Goal: Information Seeking & Learning: Learn about a topic

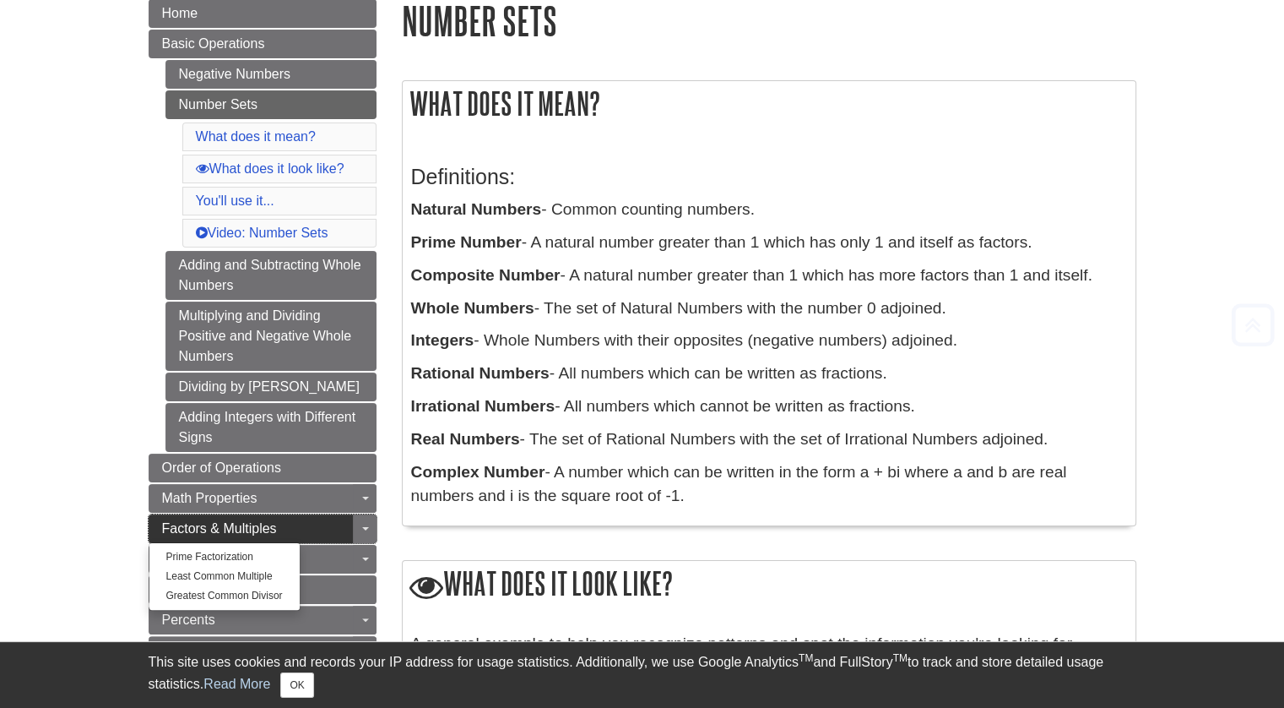
scroll to position [338, 0]
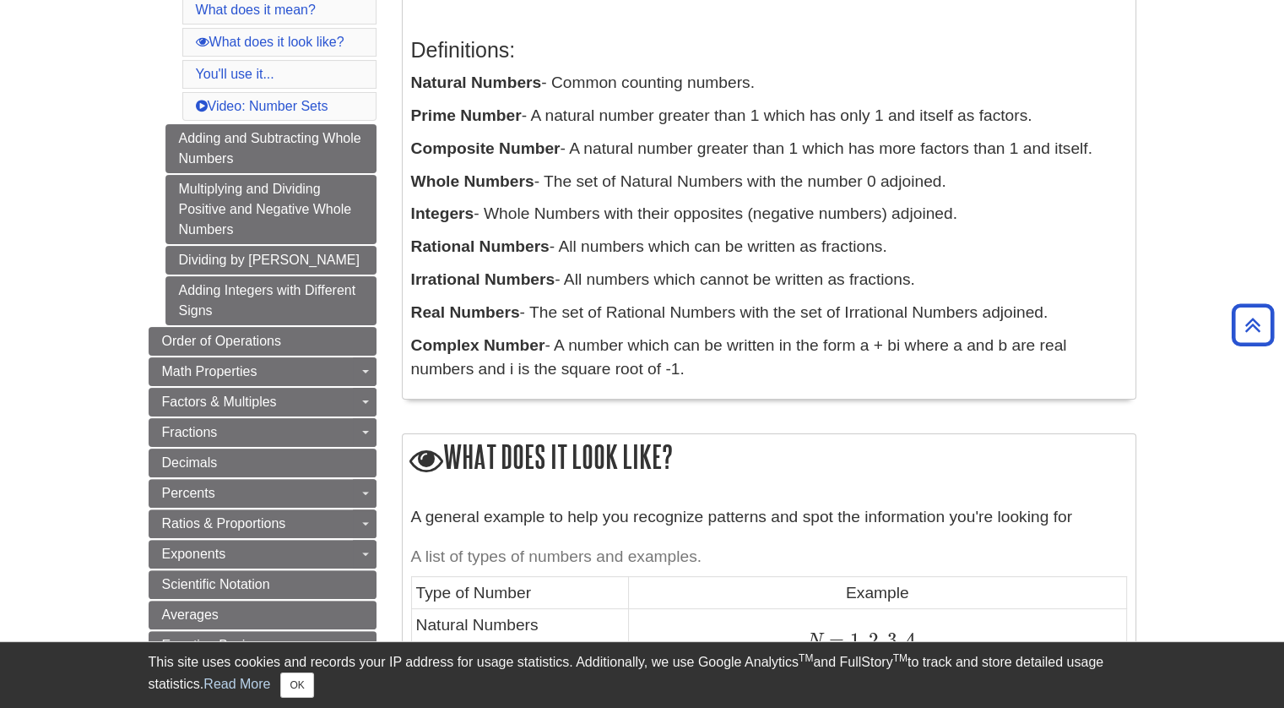
drag, startPoint x: 556, startPoint y: 274, endPoint x: 954, endPoint y: 266, distance: 398.6
click at [954, 266] on div "Definitions: Natural Numbers - Common counting numbers. Prime Number - A natura…" at bounding box center [769, 205] width 716 height 369
click at [955, 266] on div "Definitions: Natural Numbers - Common counting numbers. Prime Number - A natura…" at bounding box center [769, 205] width 716 height 369
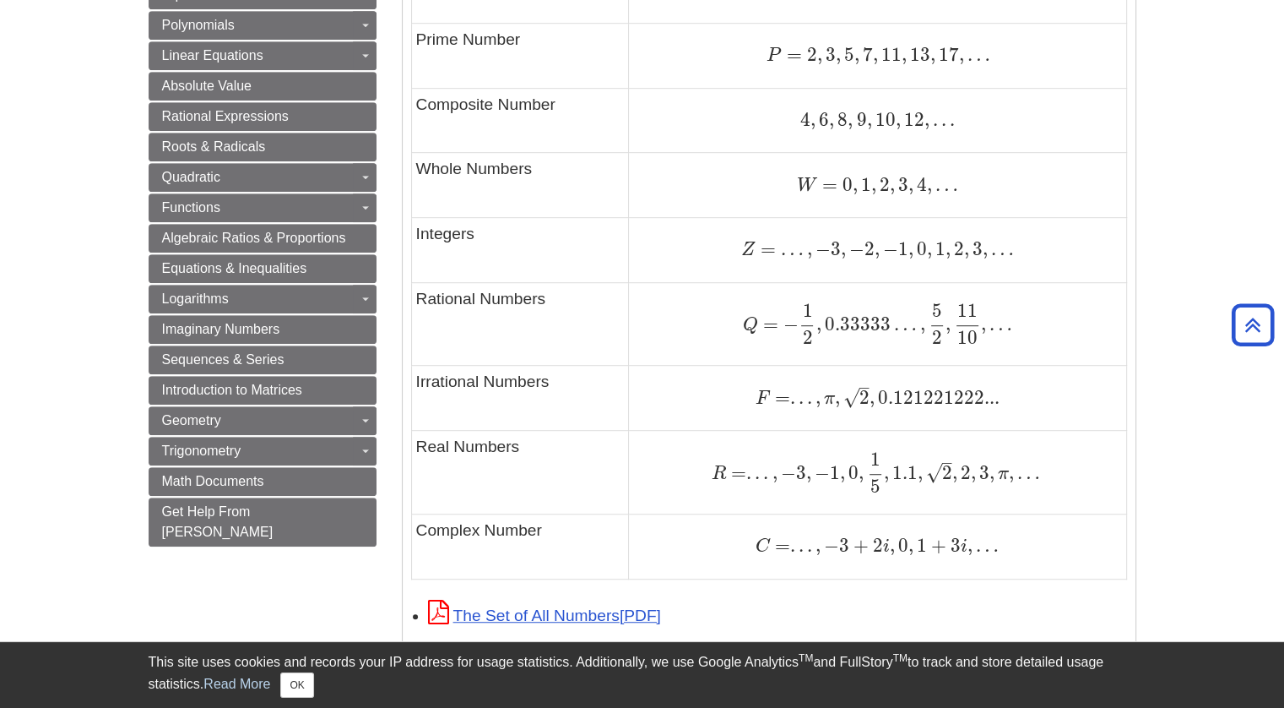
scroll to position [1013, 0]
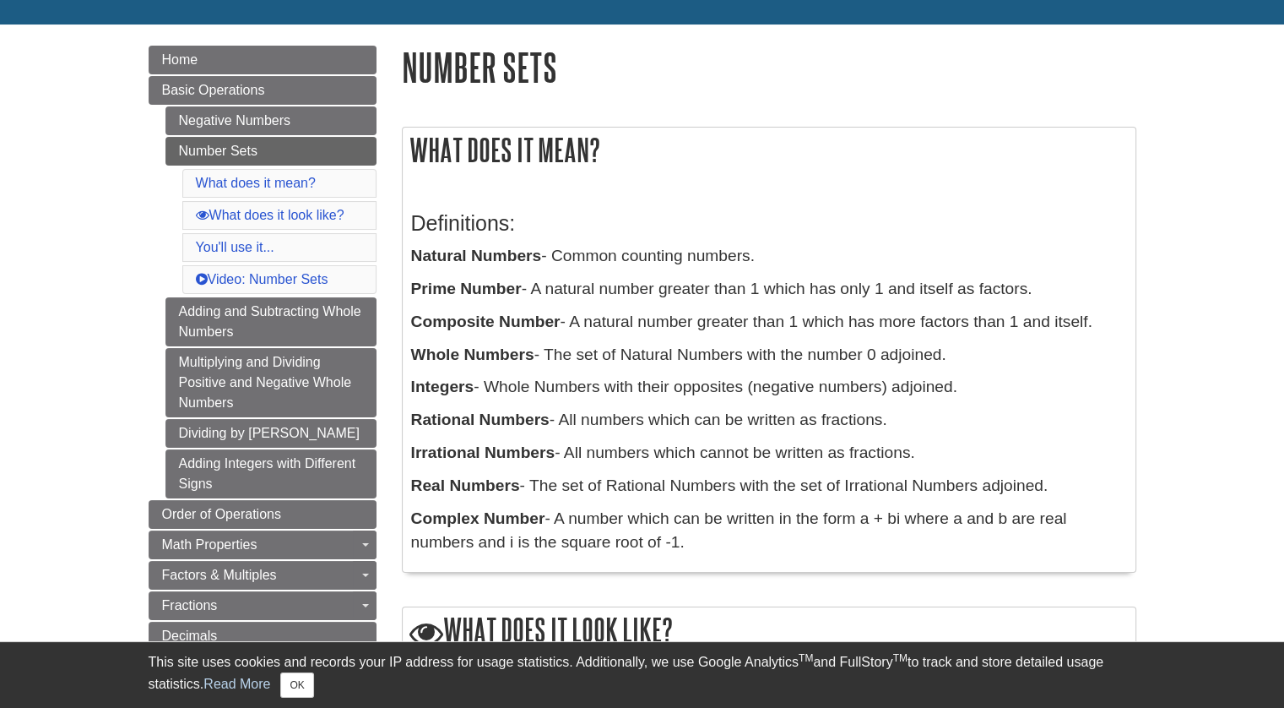
scroll to position [169, 0]
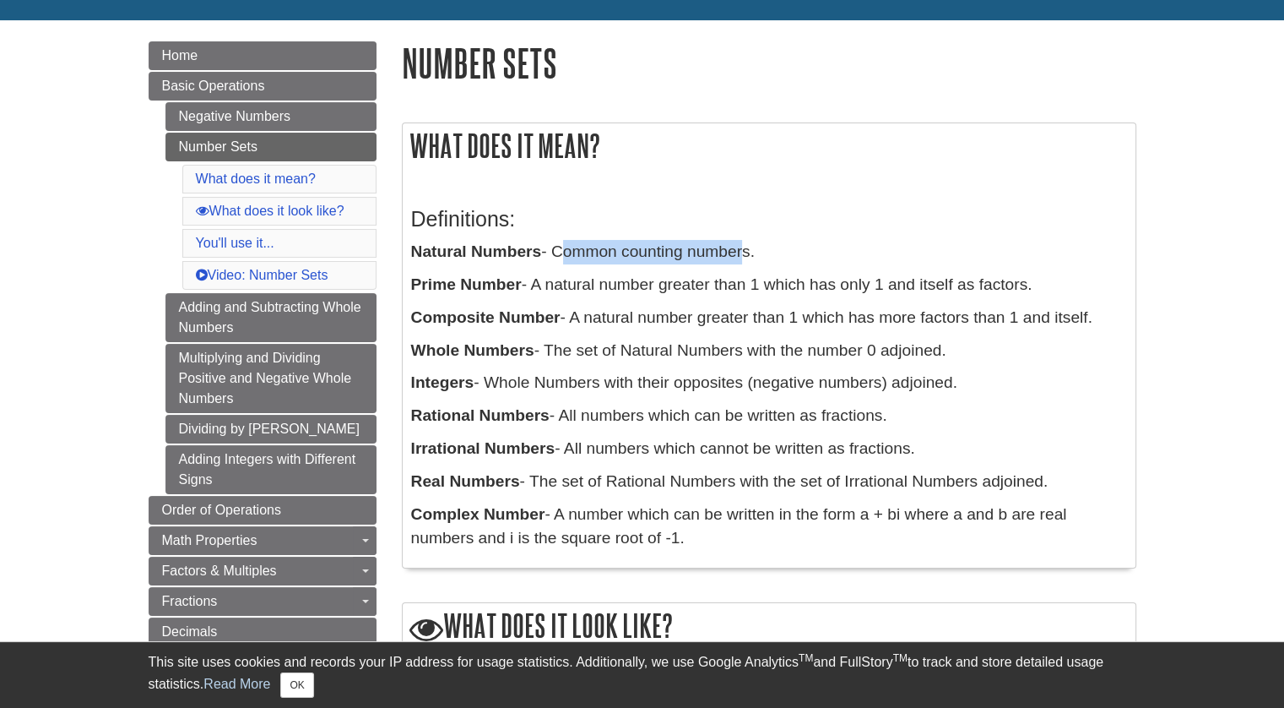
drag, startPoint x: 557, startPoint y: 250, endPoint x: 756, endPoint y: 207, distance: 203.9
click at [755, 237] on div "Definitions: Natural Numbers - Common counting numbers. Prime Number - A natura…" at bounding box center [769, 374] width 716 height 369
